Goal: Information Seeking & Learning: Find specific page/section

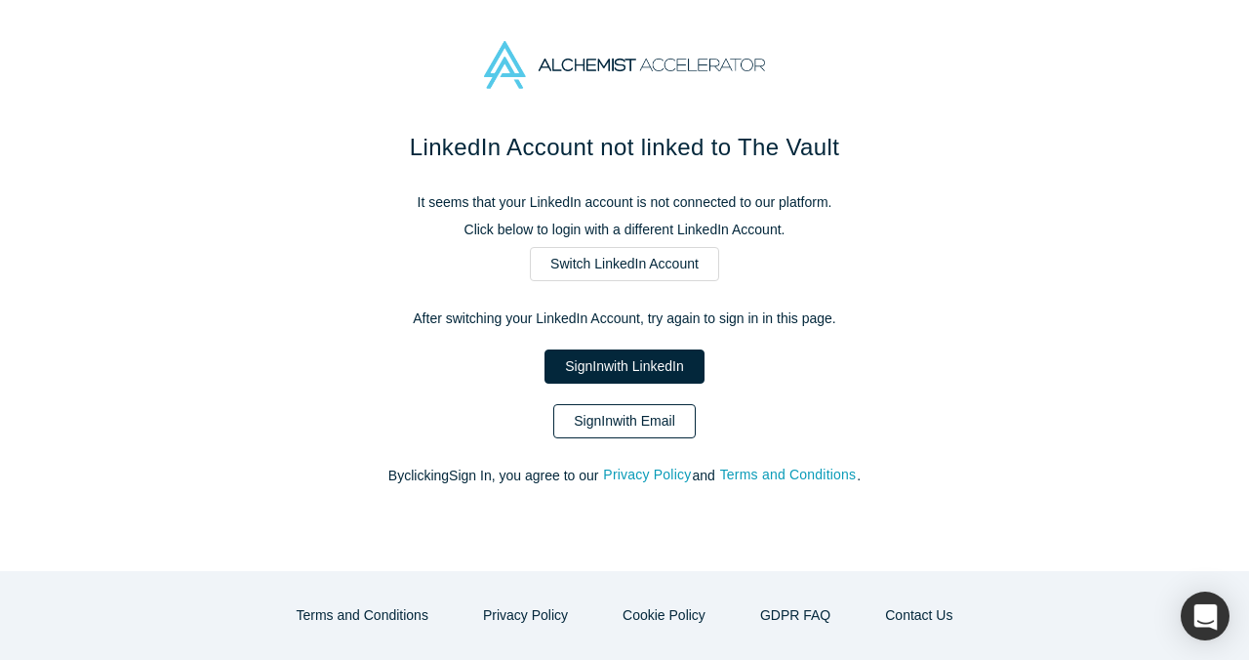
click at [634, 409] on link "Sign In with Email" at bounding box center [624, 421] width 142 height 34
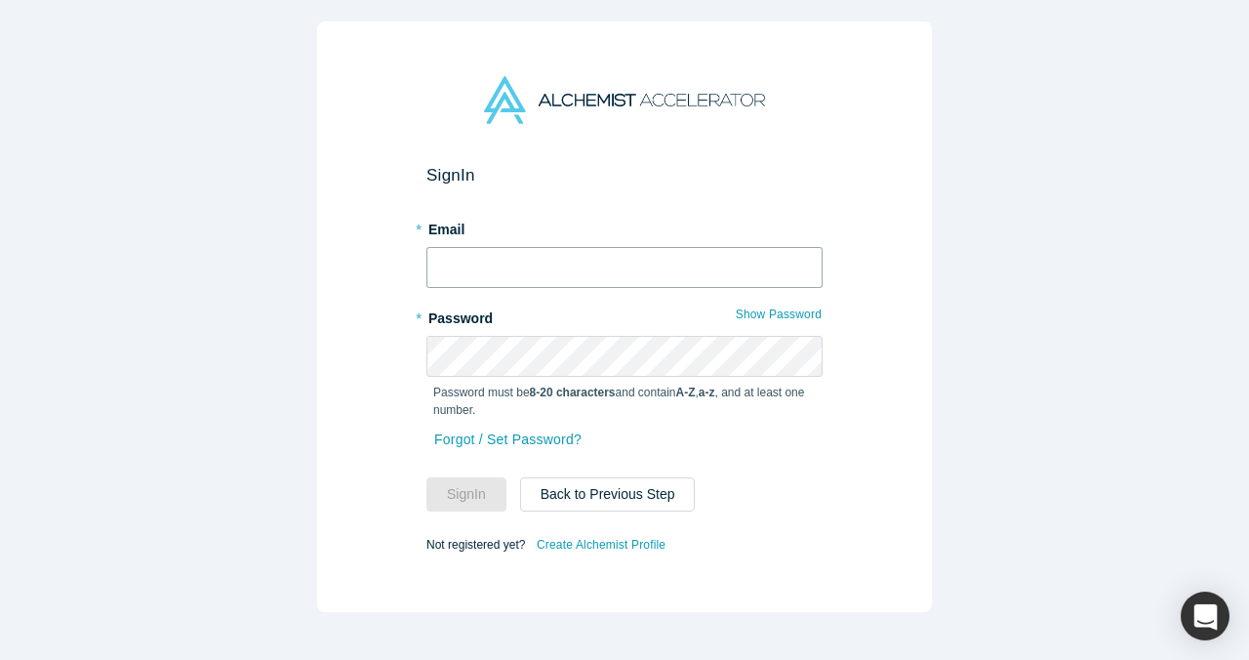
click at [641, 260] on input "text" at bounding box center [624, 267] width 396 height 41
type input "[EMAIL_ADDRESS]"
click at [477, 492] on button "Sign In" at bounding box center [466, 494] width 80 height 34
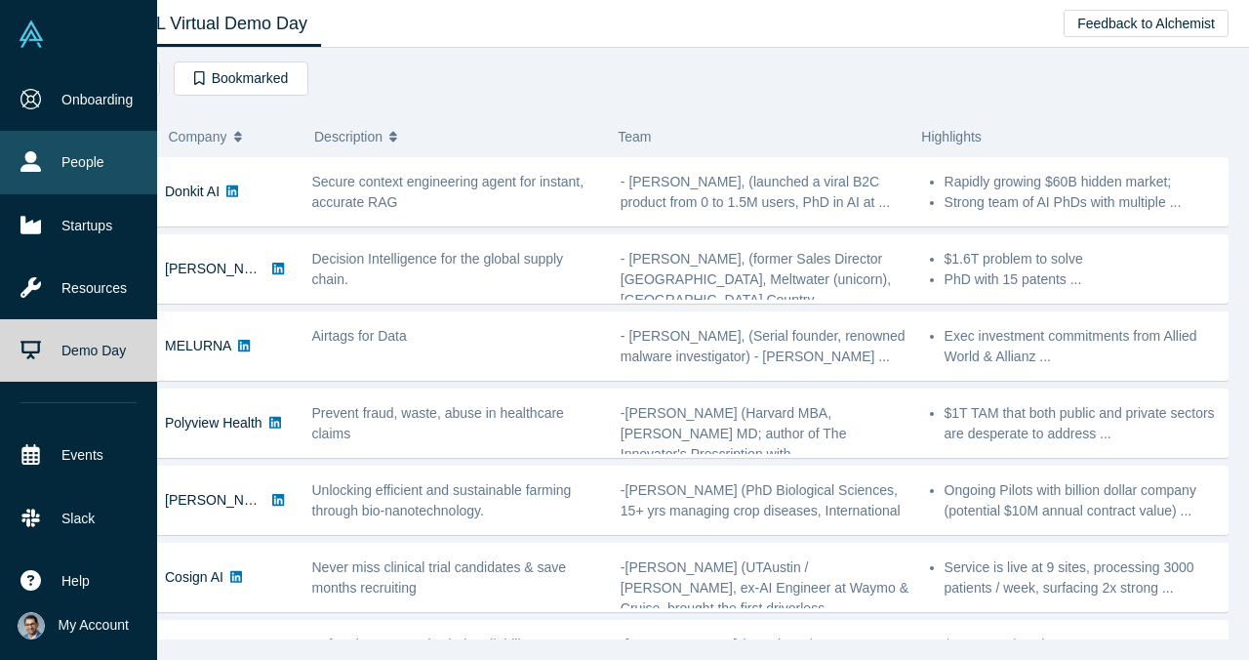
click at [75, 165] on link "People" at bounding box center [78, 162] width 157 height 62
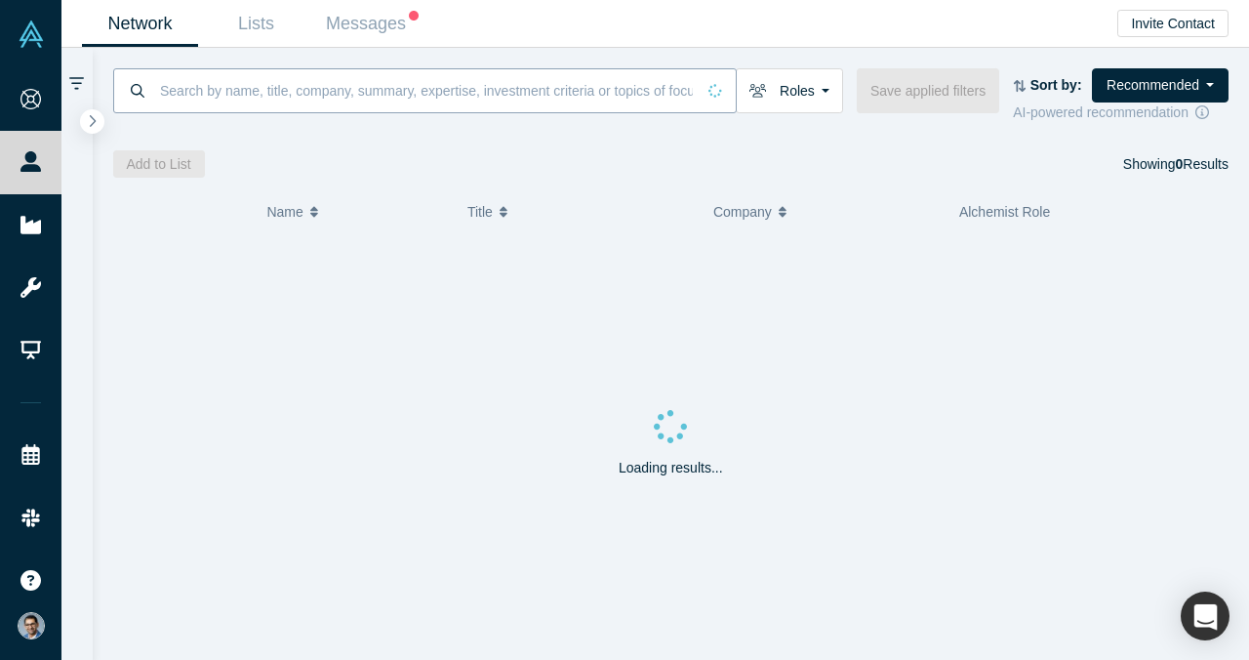
click at [351, 85] on input at bounding box center [426, 90] width 537 height 46
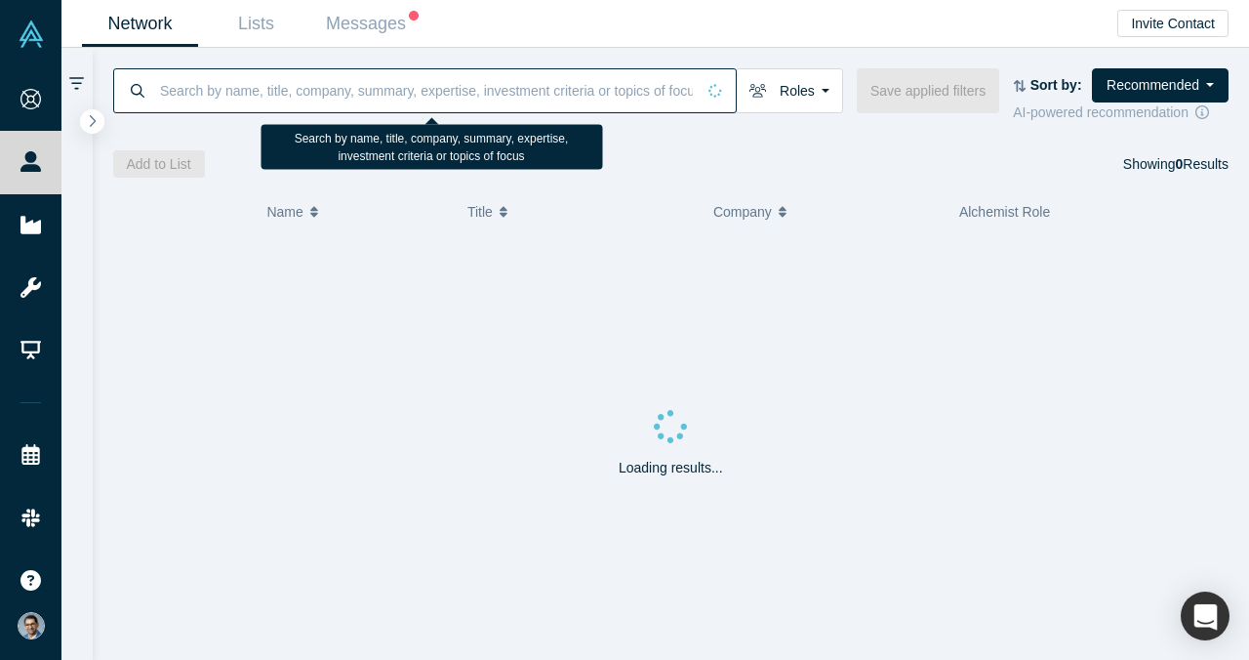
paste input "Century"
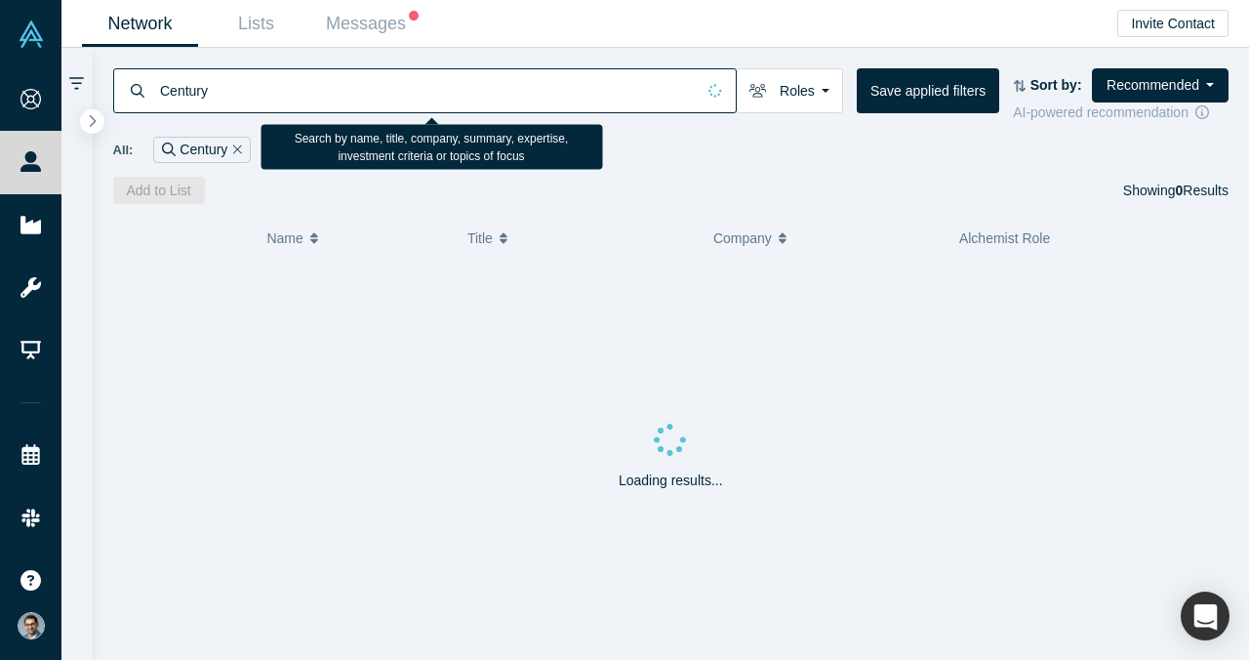
type input "Century"
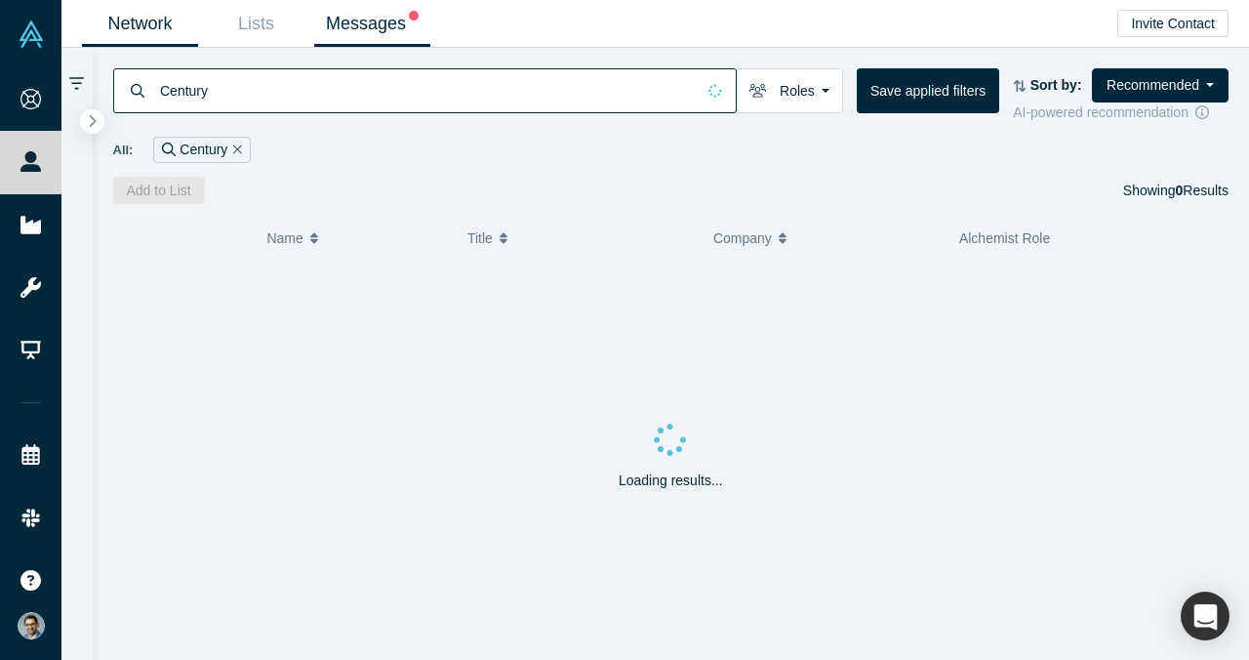
click at [394, 39] on link "Messages" at bounding box center [372, 24] width 116 height 46
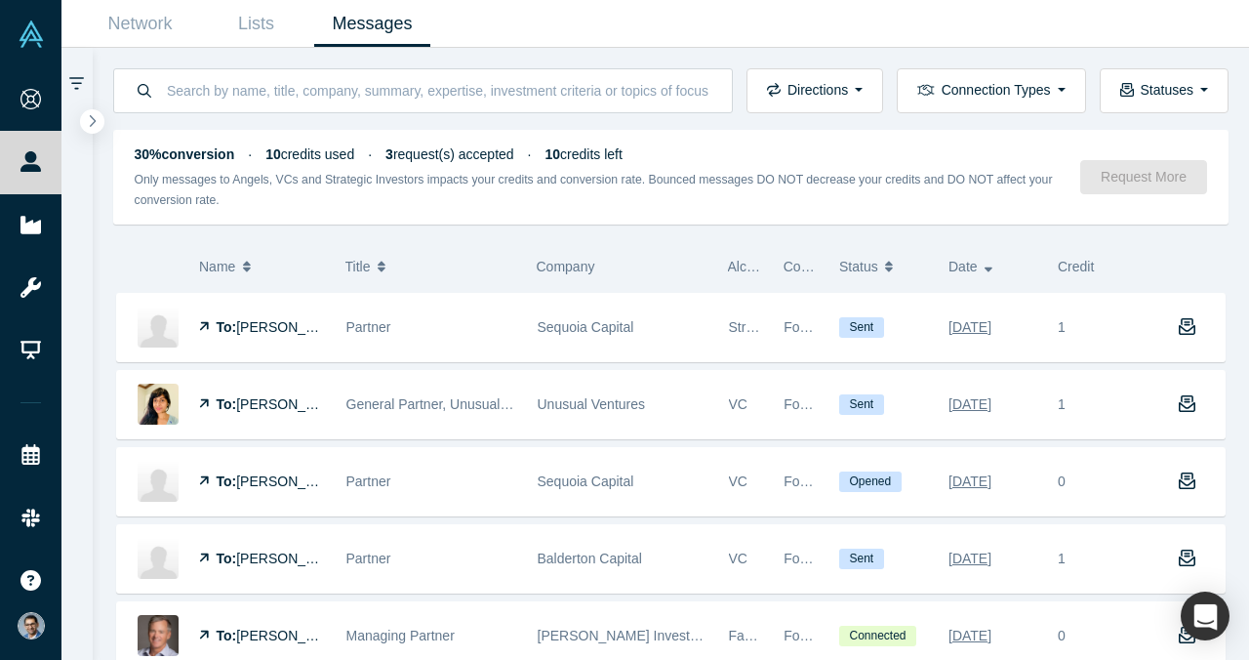
scroll to position [767, 0]
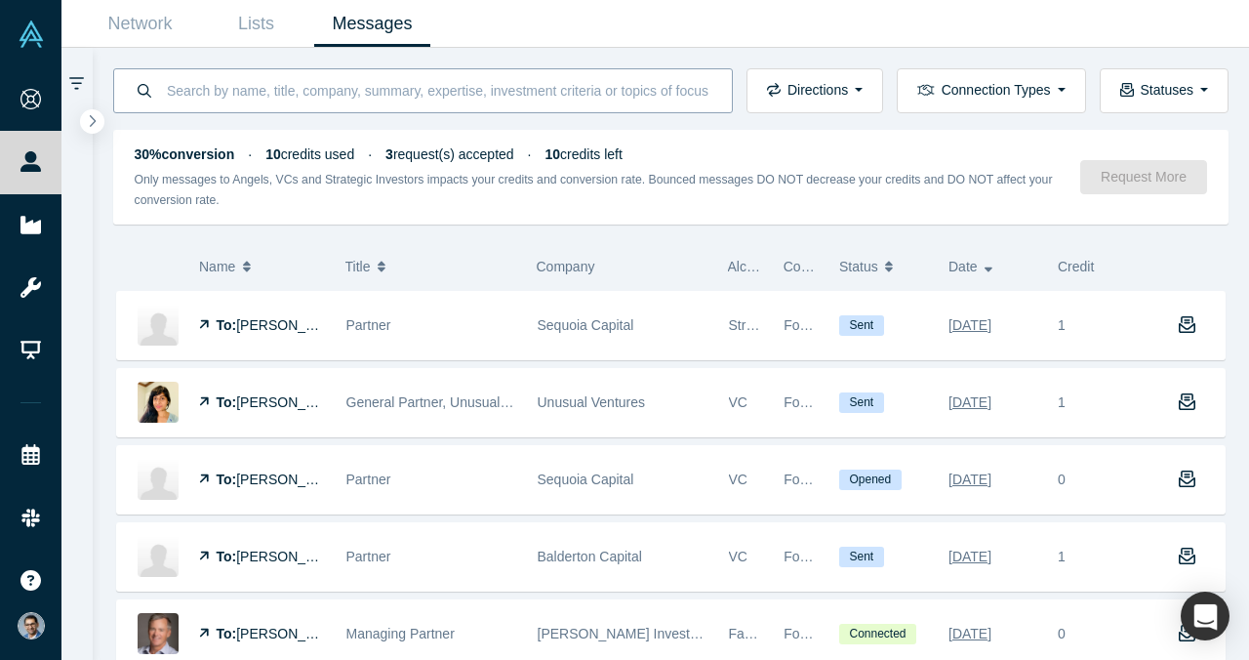
click at [527, 82] on input at bounding box center [438, 90] width 546 height 46
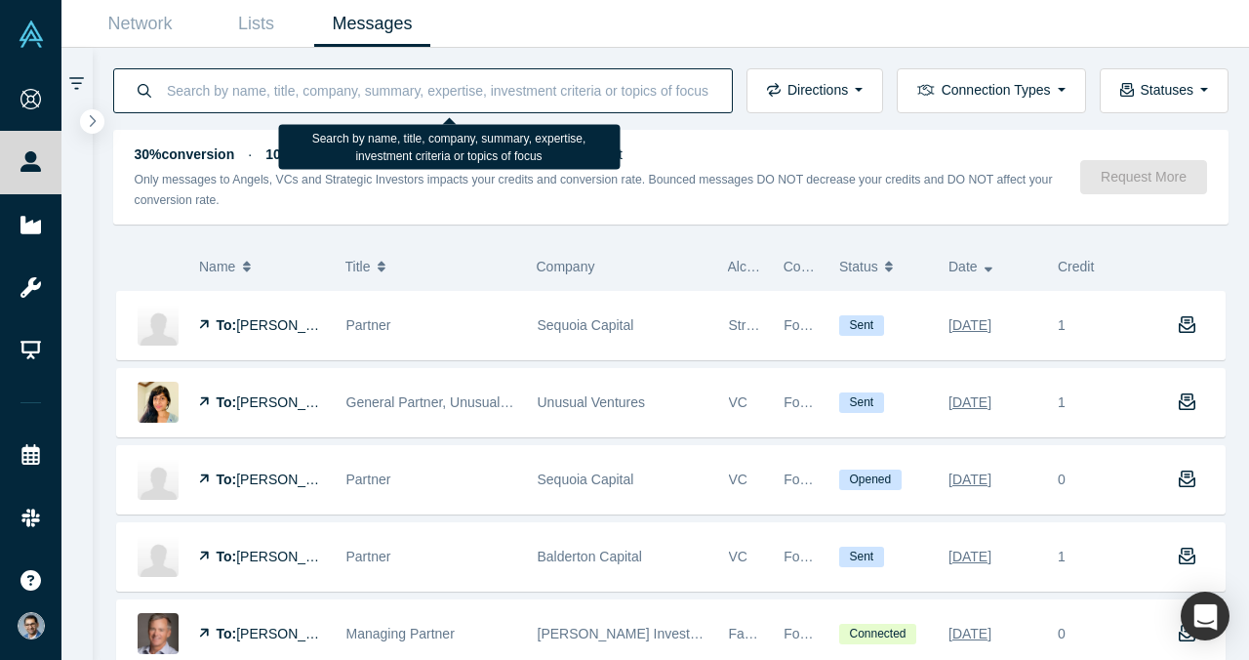
paste input "Second Century"
type input "Second Century"
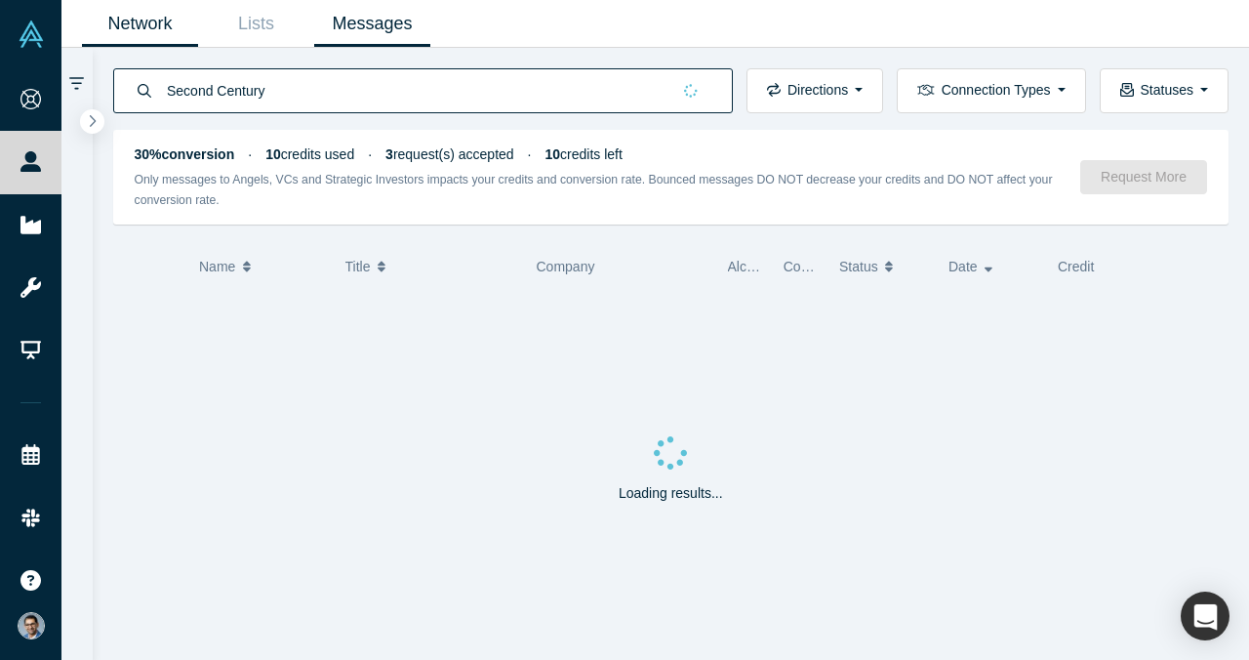
click at [173, 34] on link "Network" at bounding box center [140, 24] width 116 height 46
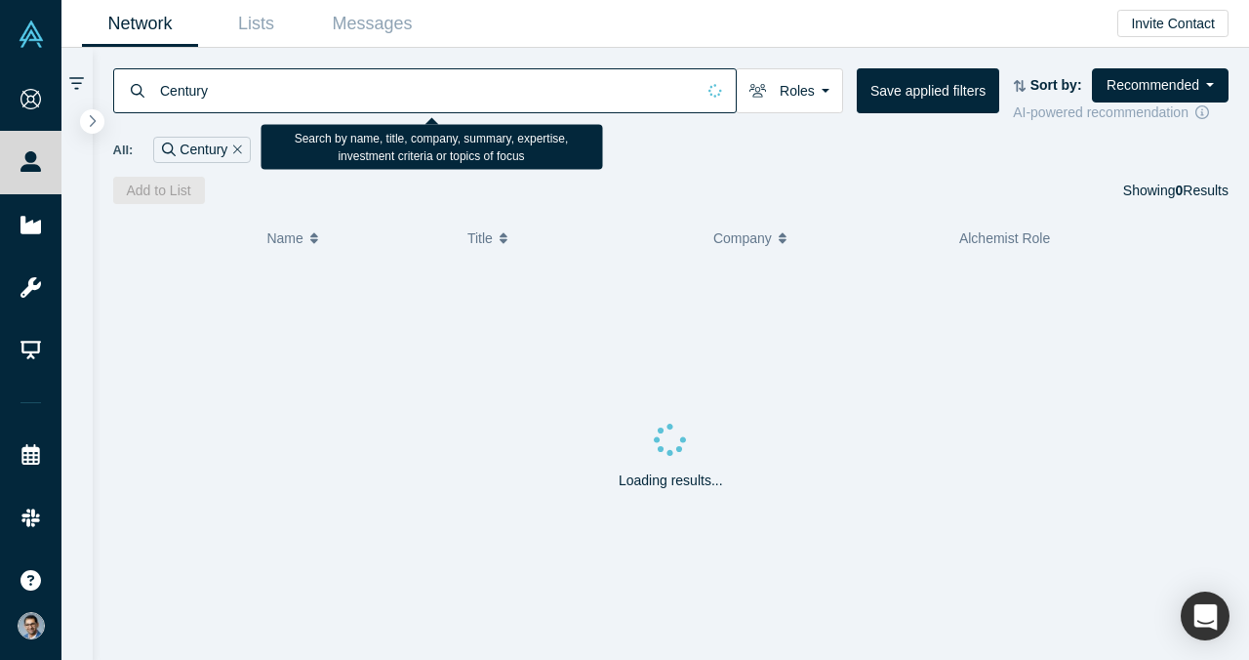
click at [350, 100] on input "Century" at bounding box center [426, 90] width 537 height 46
paste input "Second"
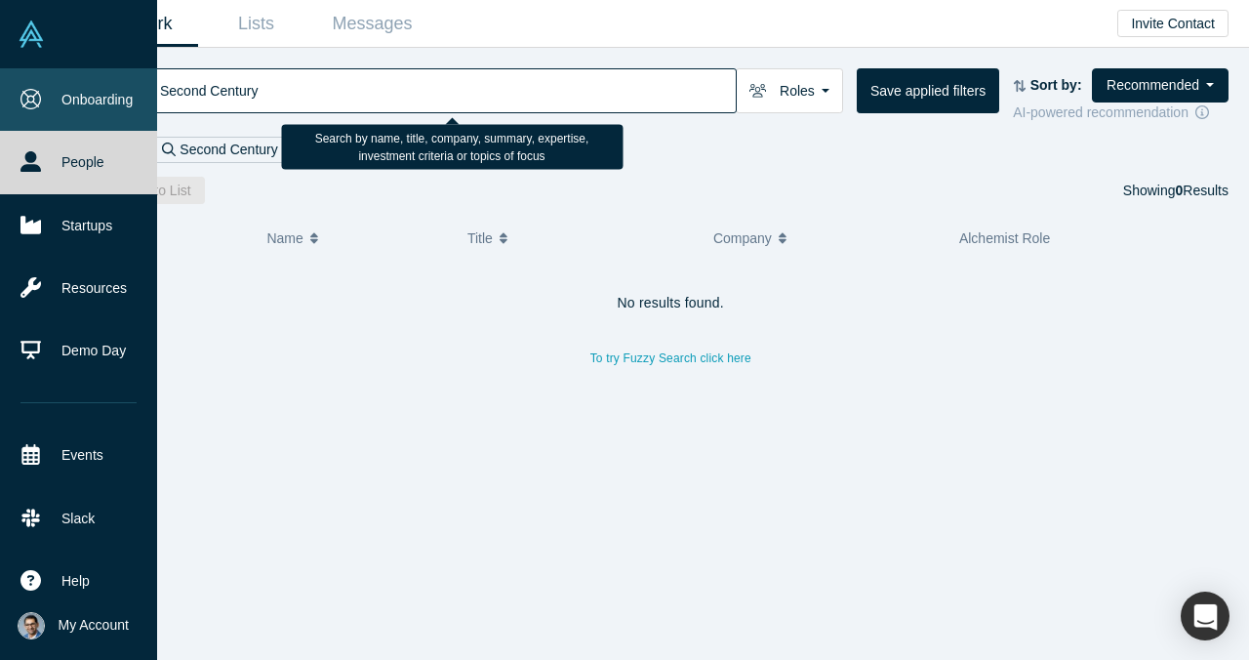
drag, startPoint x: 628, startPoint y: 99, endPoint x: 32, endPoint y: 116, distance: 596.4
click at [32, 117] on div "Onboarding People Startups Resources Demo Day Events Slack Help Contact Us GDPR…" at bounding box center [624, 330] width 1249 height 660
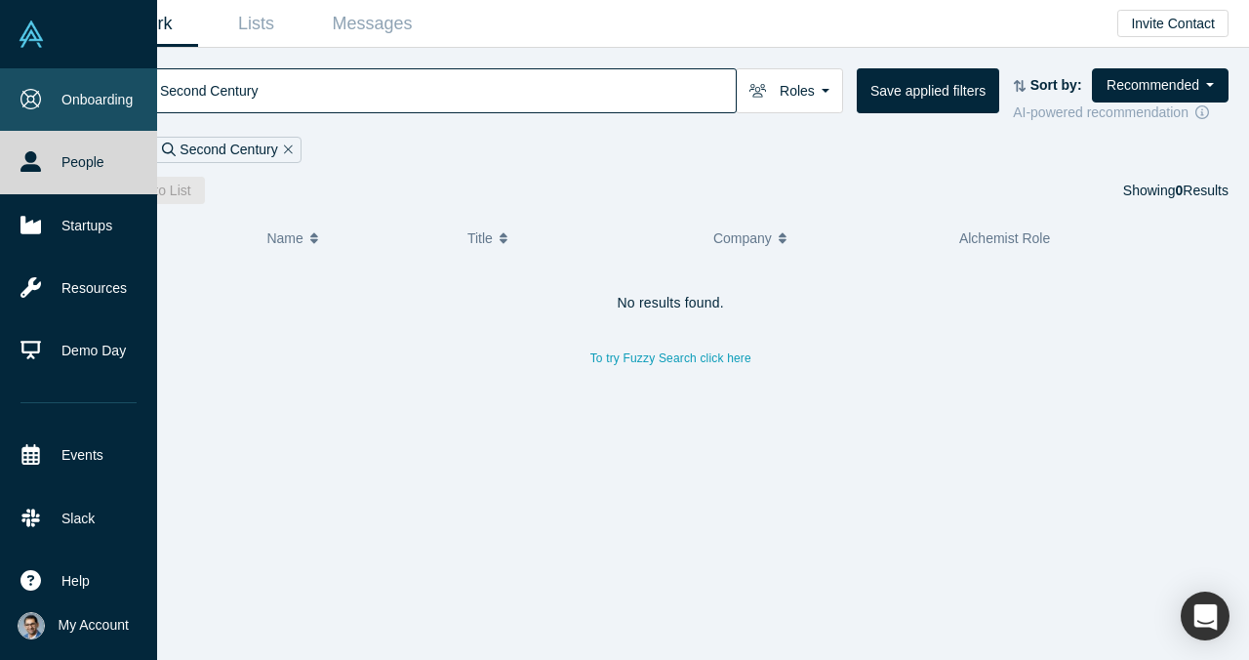
type input "Second Centur"
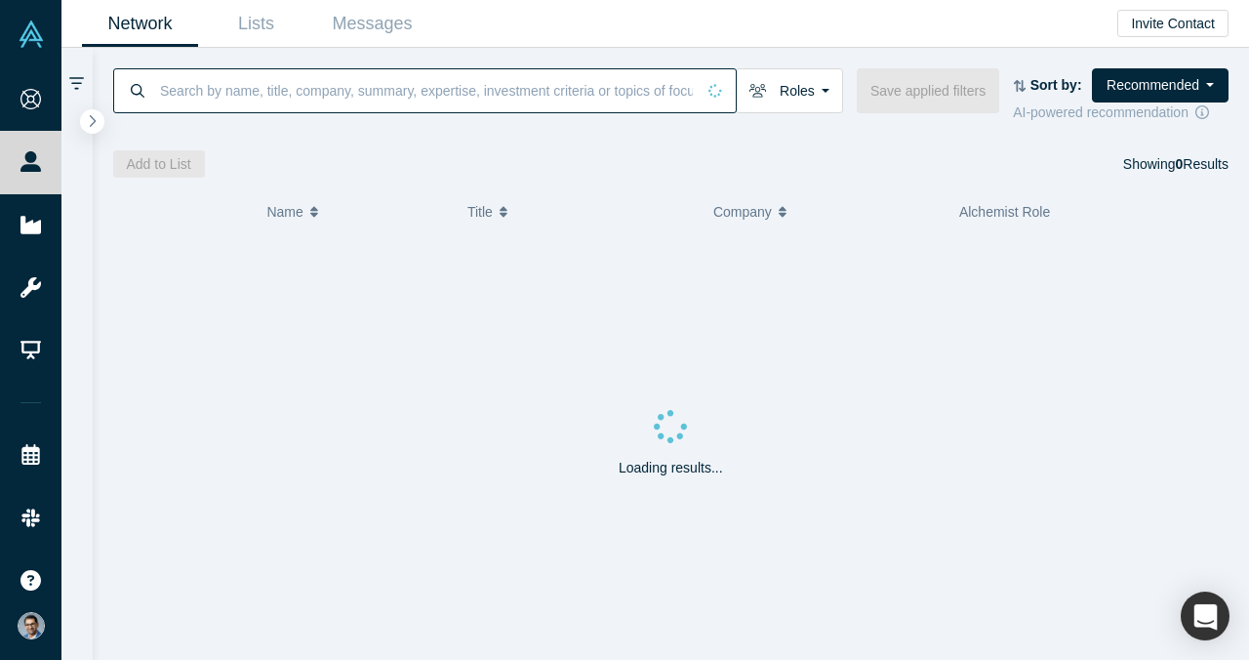
click at [360, 133] on div at bounding box center [671, 130] width 1116 height 14
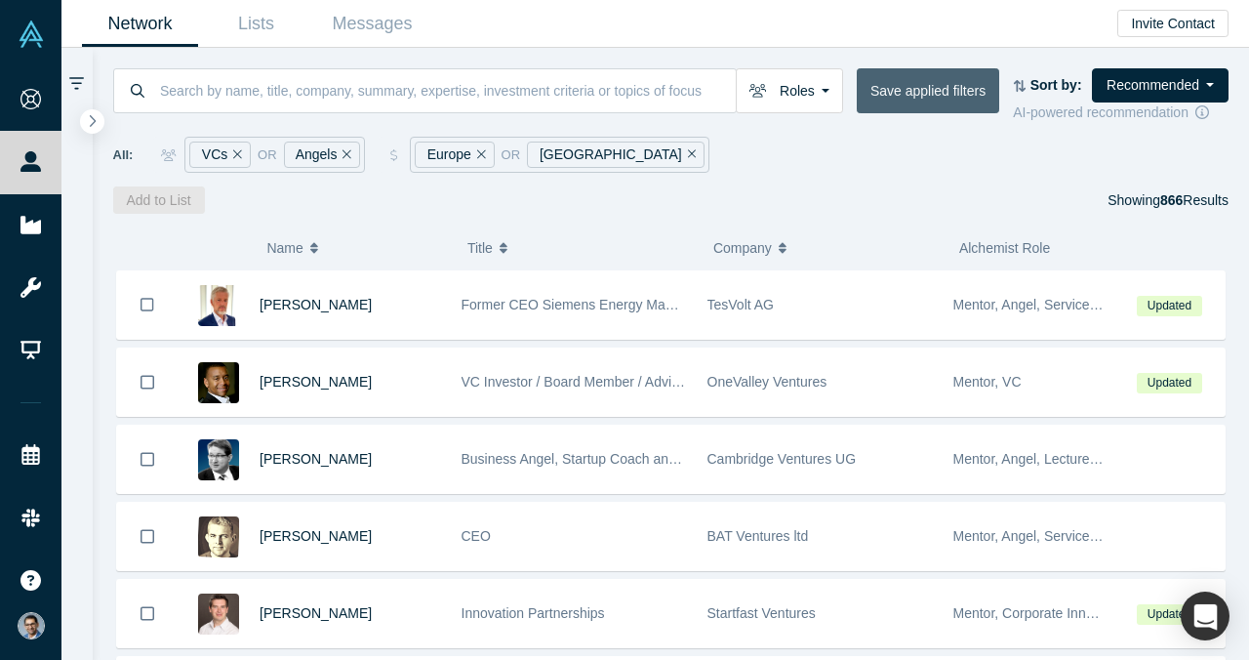
click at [932, 90] on button "Save applied filters" at bounding box center [928, 90] width 142 height 45
